Goal: Find contact information: Find contact information

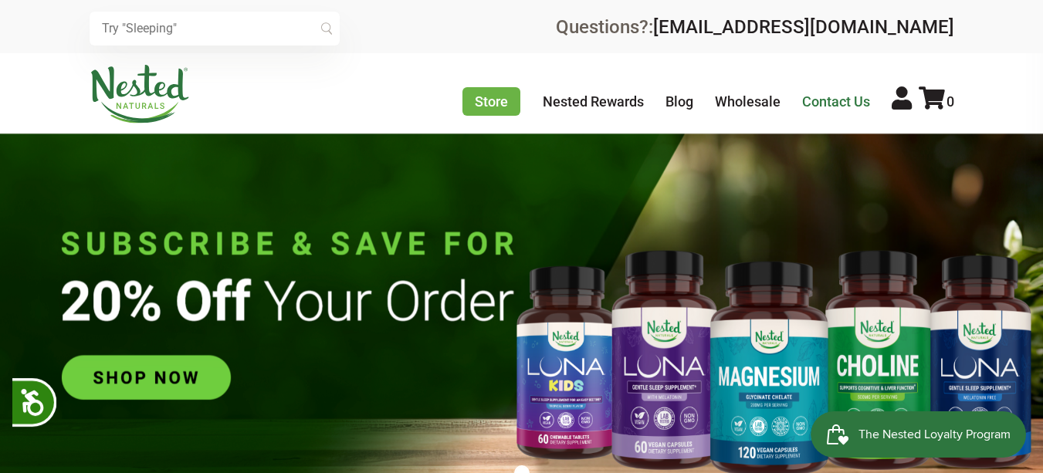
click at [841, 107] on link "Contact Us" at bounding box center [836, 101] width 68 height 16
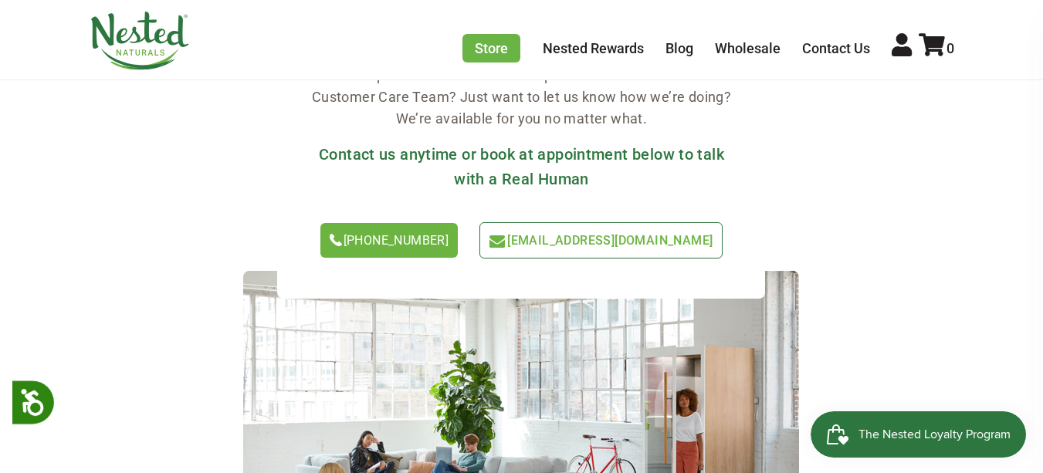
click at [507, 248] on span "[EMAIL_ADDRESS][DOMAIN_NAME]" at bounding box center [609, 240] width 205 height 15
